Goal: Check status: Check status

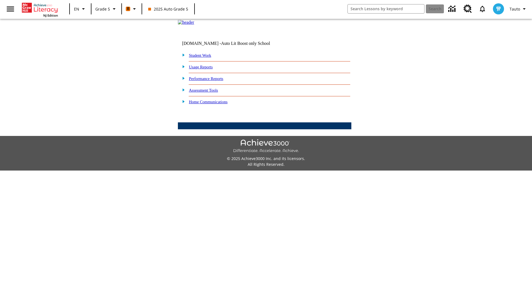
click at [204, 58] on link "Student Work" at bounding box center [200, 55] width 22 height 4
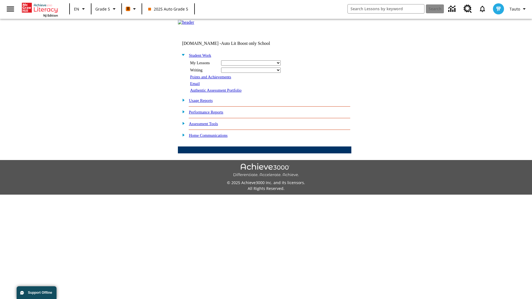
select select "/options/reports/?report_id=12&atype=4&section=2"
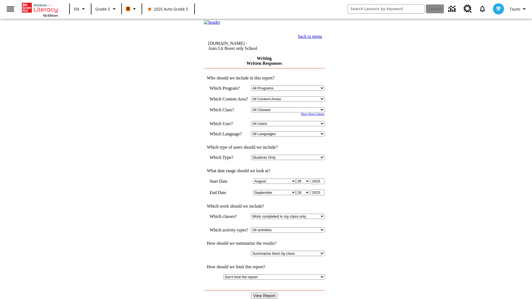
click at [290, 113] on select "Select a Class: All Classes 2025 Auto Grade 5 OL 2025 Auto Grade 6" at bounding box center [287, 109] width 73 height 5
select select "11133131"
click at [290, 126] on select "All Users Cat, Sautoen Cat, Sautoes Cat1, Sautoss Donotlogin, Sautoen Twoschool…" at bounding box center [287, 123] width 73 height 5
select select "21437107"
click at [265, 293] on input "View Report" at bounding box center [264, 296] width 27 height 6
